Goal: Transaction & Acquisition: Purchase product/service

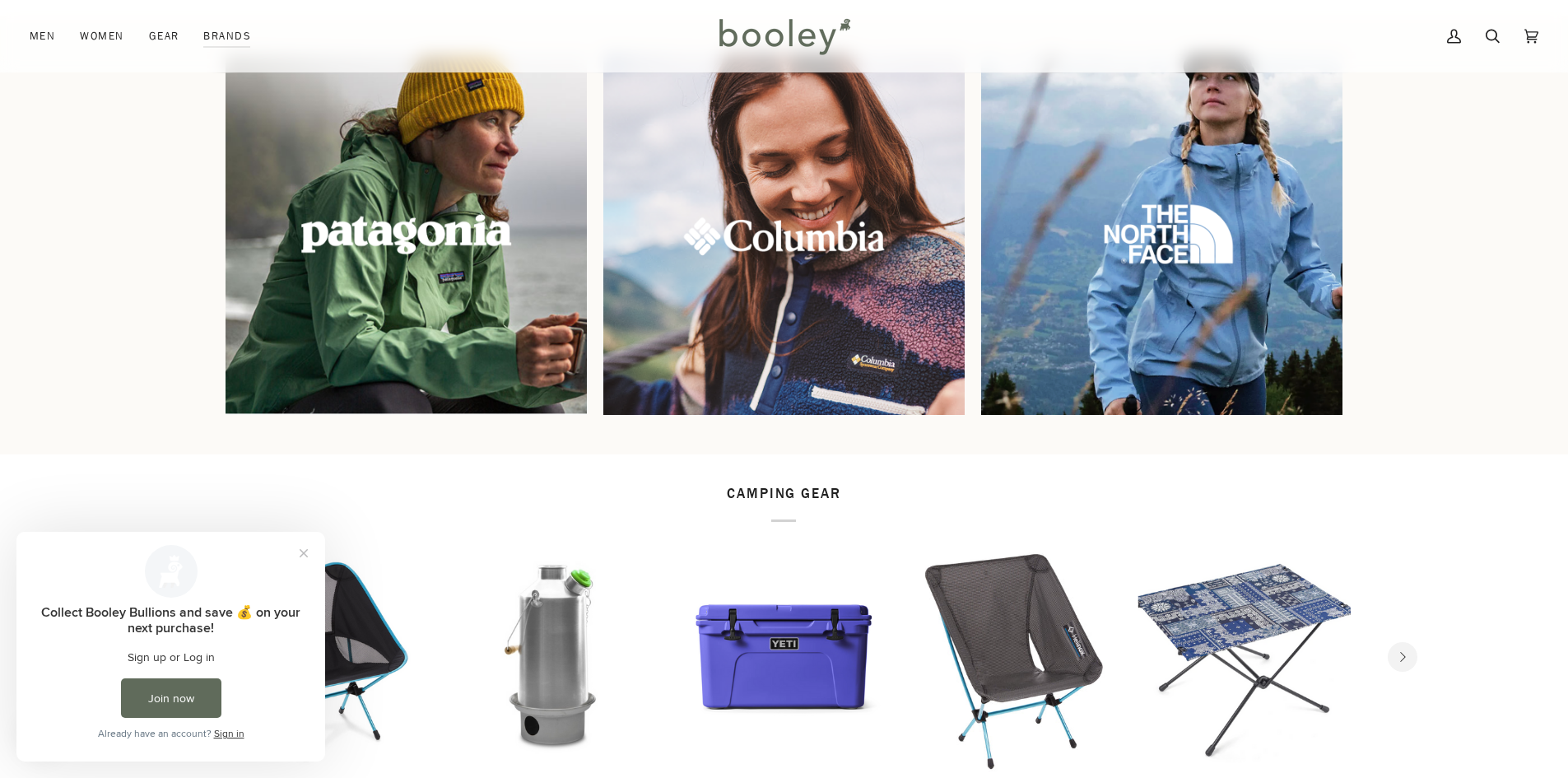
scroll to position [1399, 0]
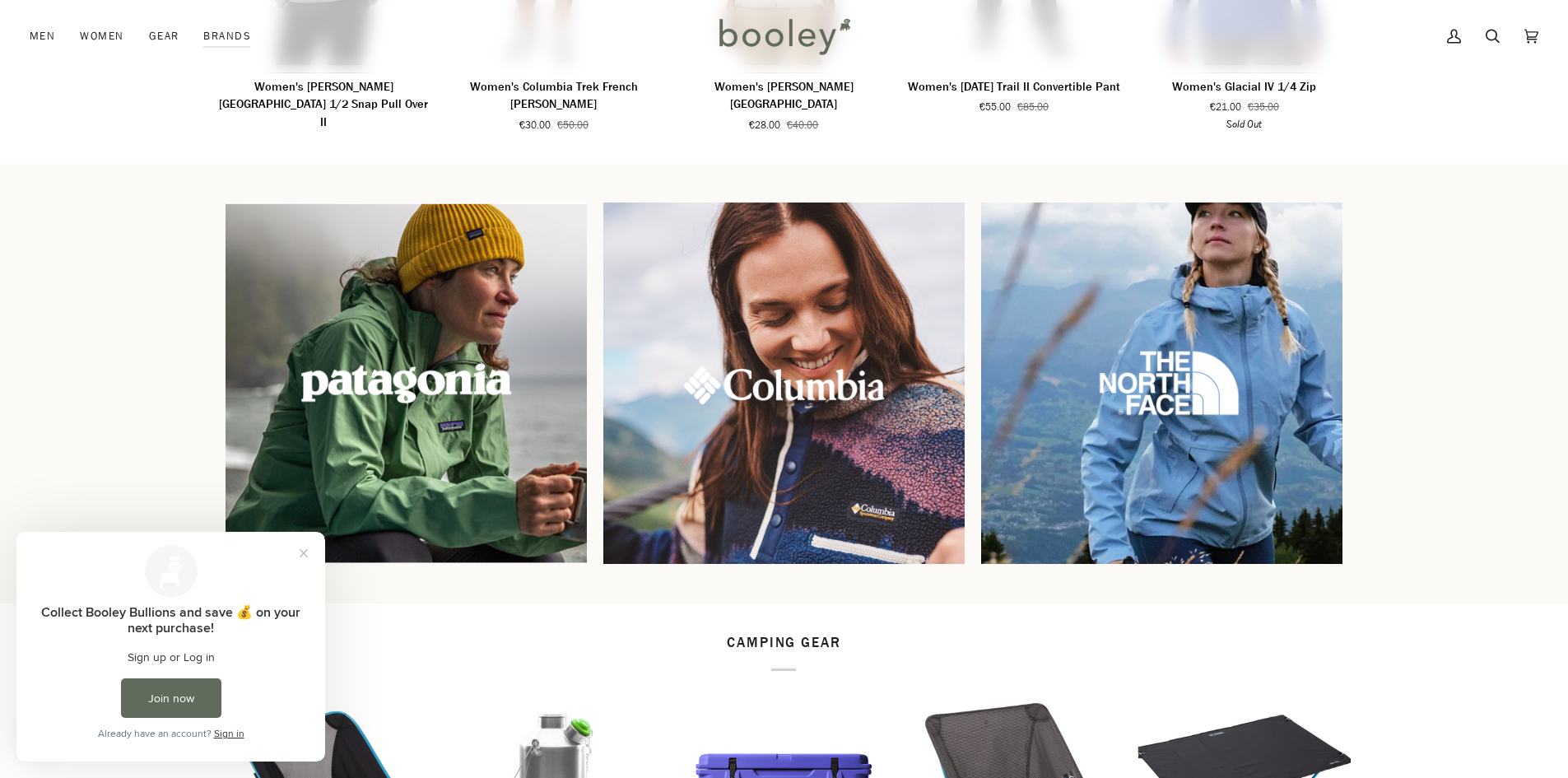
click at [1209, 418] on img at bounding box center [1161, 382] width 390 height 390
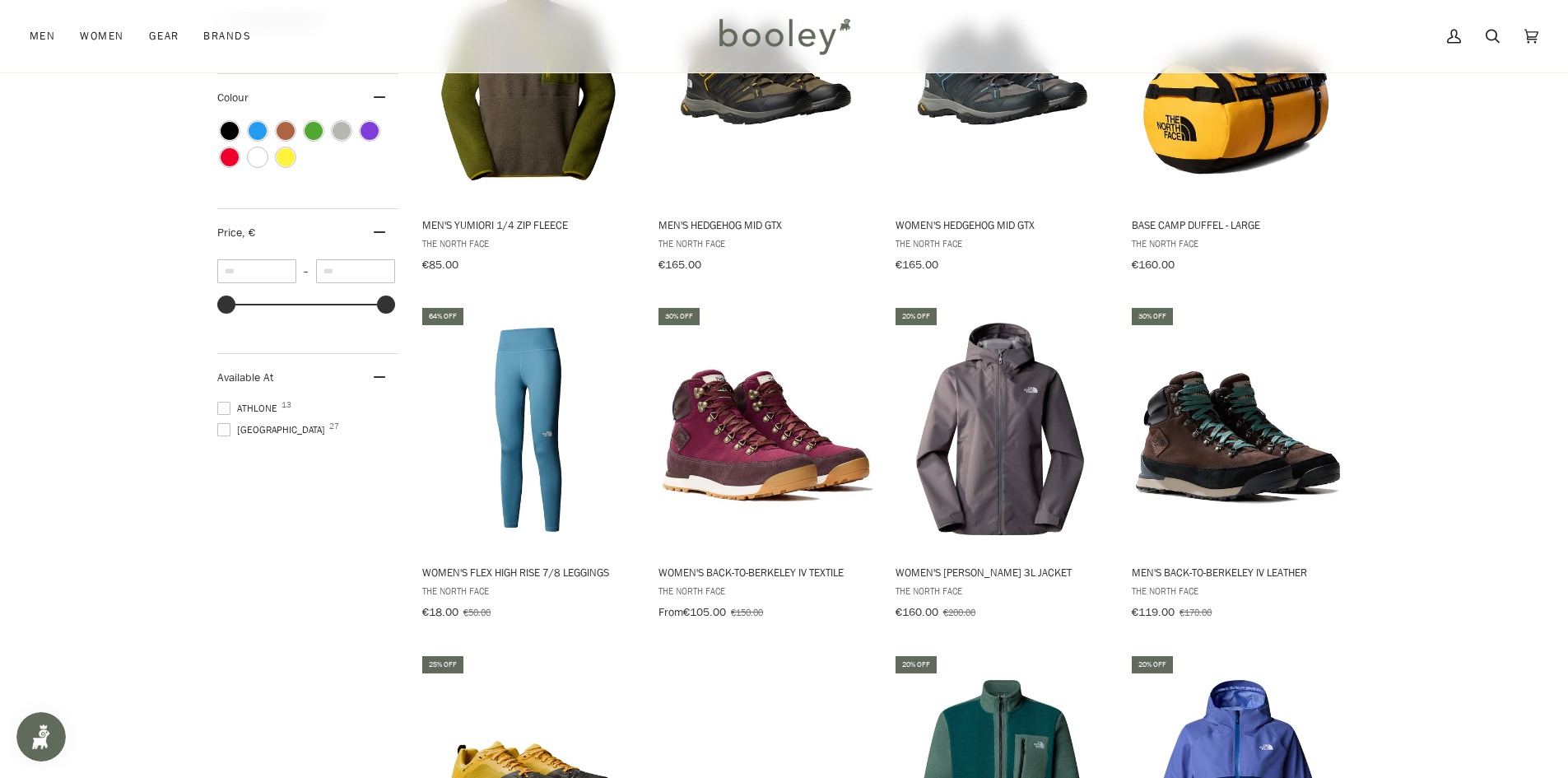
scroll to position [1069, 0]
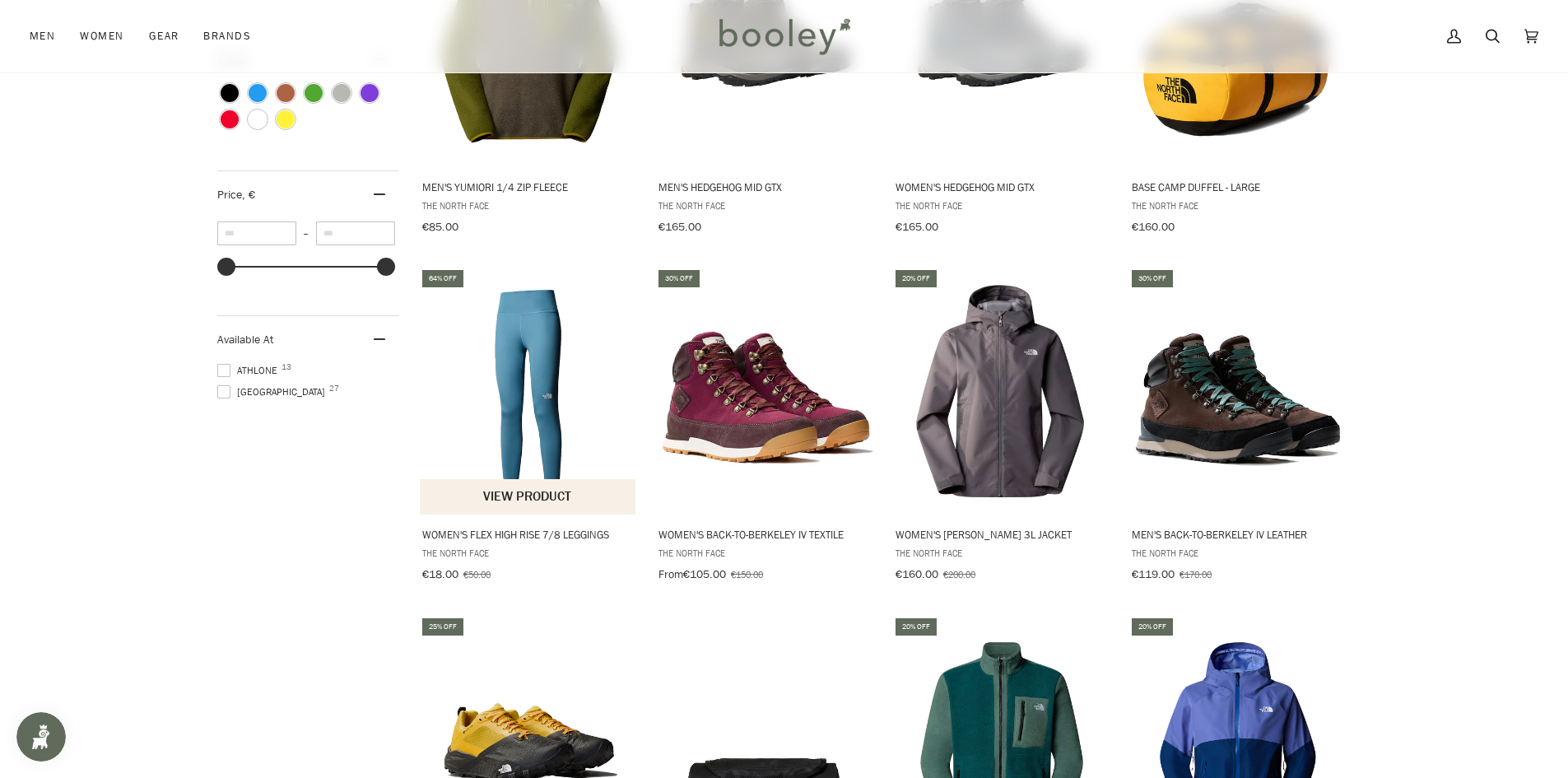
click at [509, 397] on img "Women's Flex High Rise 7/8 Leggings" at bounding box center [528, 391] width 218 height 218
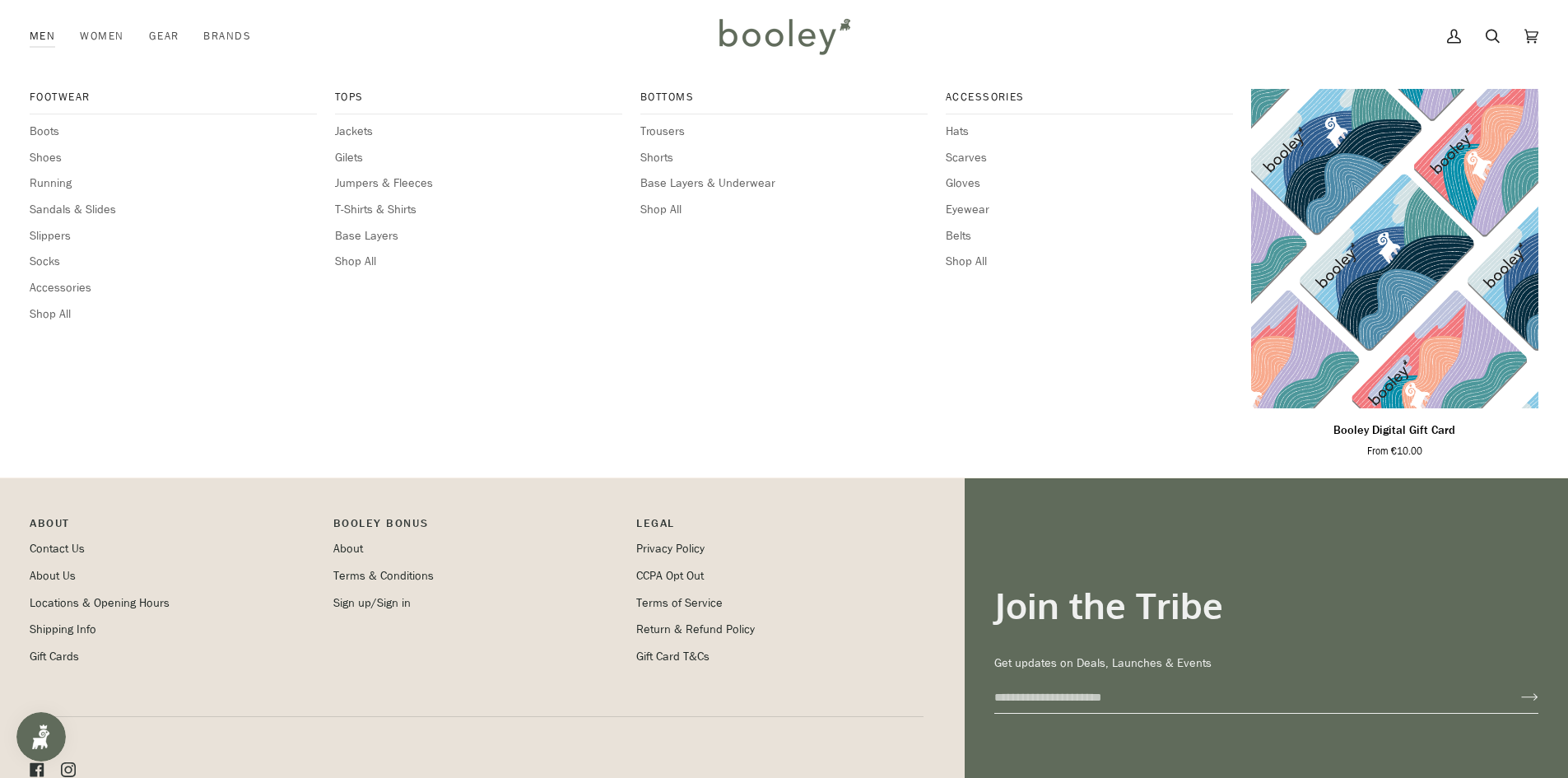
scroll to position [1399, 0]
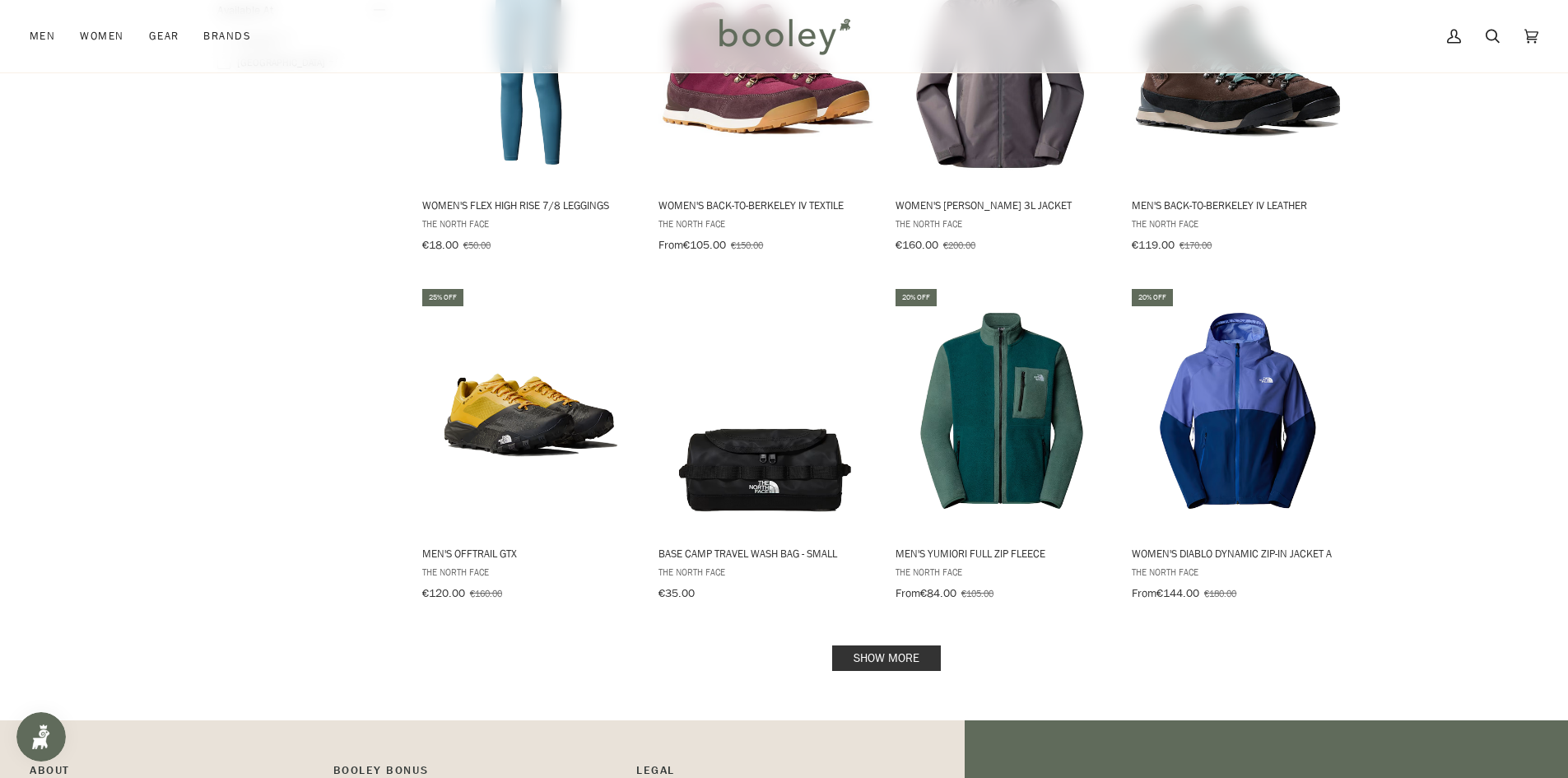
click at [904, 650] on link "Show more" at bounding box center [886, 658] width 109 height 25
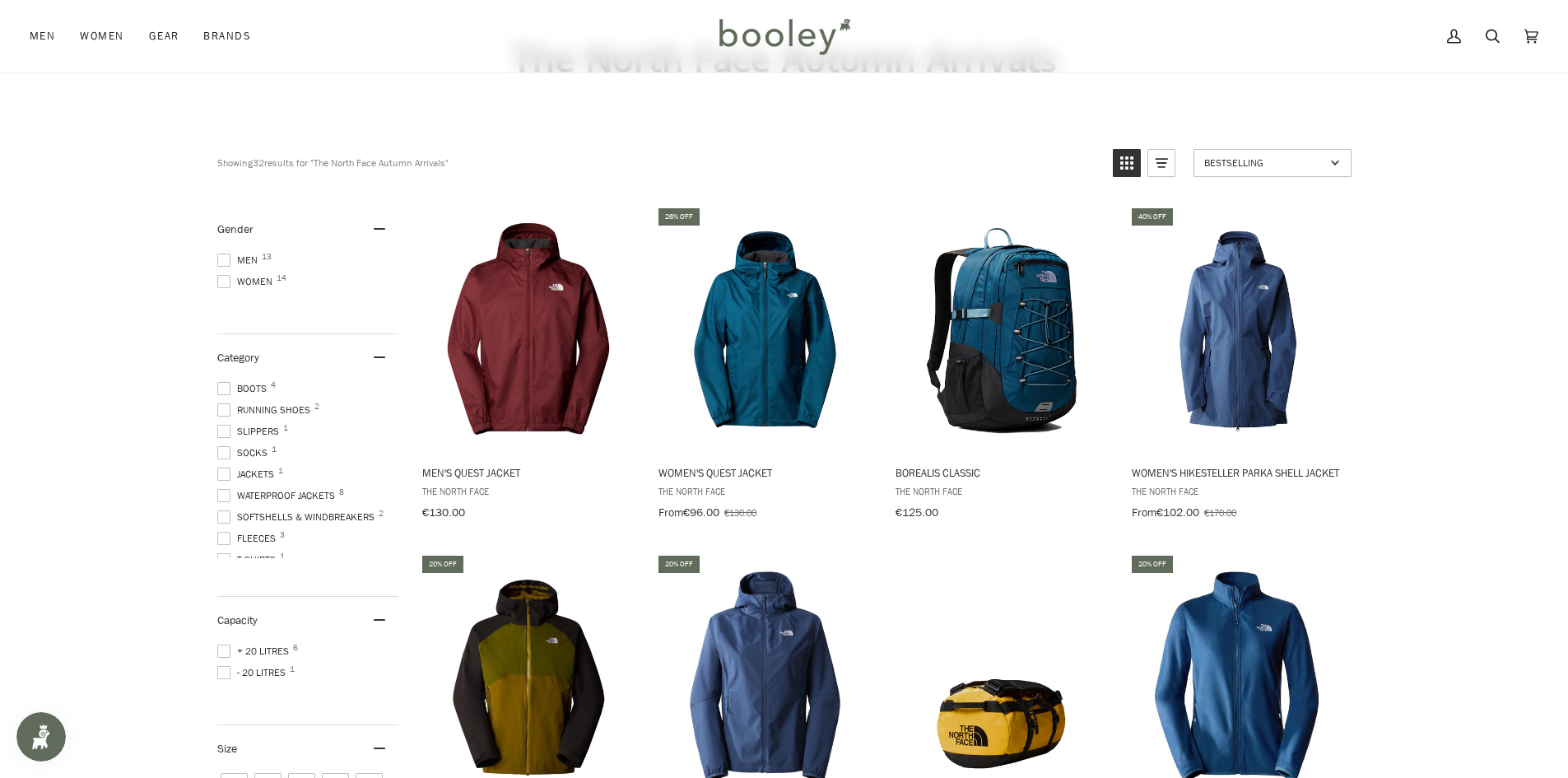
scroll to position [82, 0]
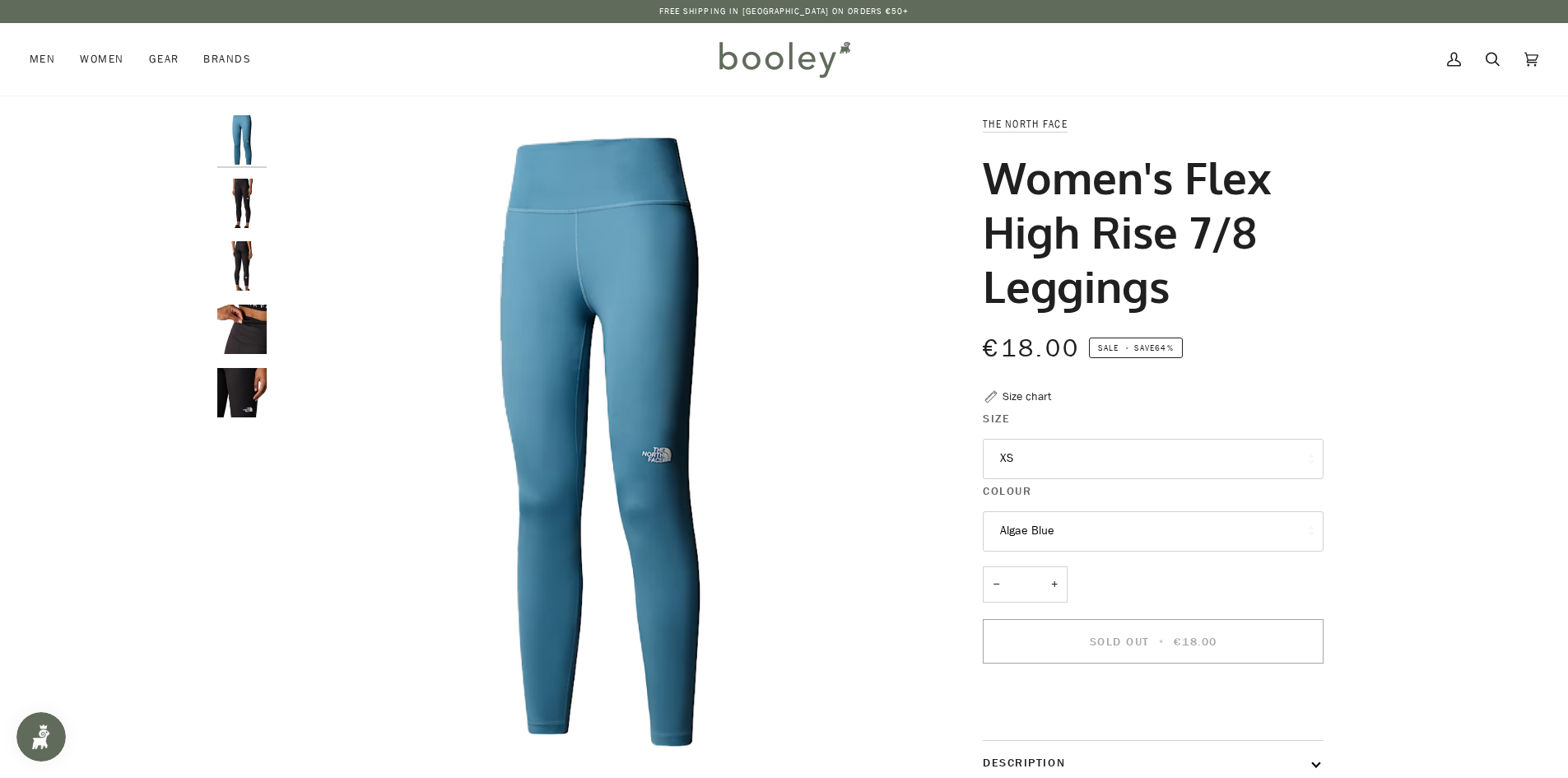
click at [1076, 471] on button "XS" at bounding box center [1153, 458] width 341 height 40
